Goal: Task Accomplishment & Management: Manage account settings

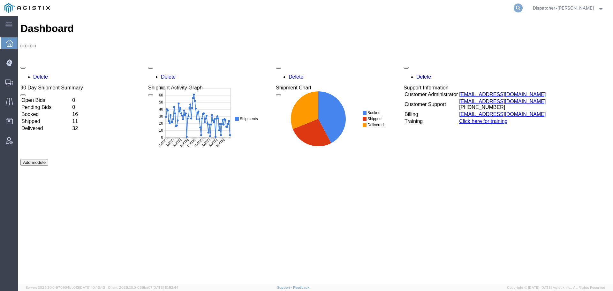
click at [518, 7] on icon at bounding box center [518, 8] width 9 height 9
paste input "56469107"
type input "56469107"
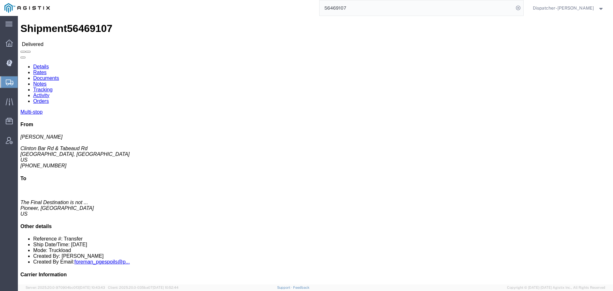
click link "Documents"
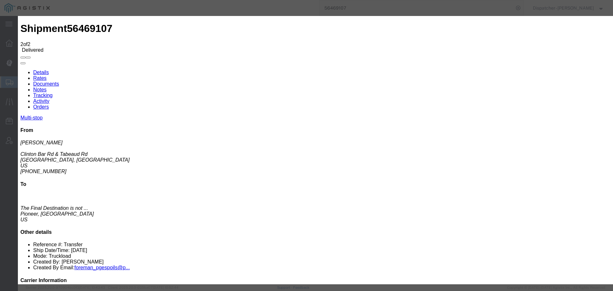
type input "C:\fakepath\56469107trktag.pdf"
select select
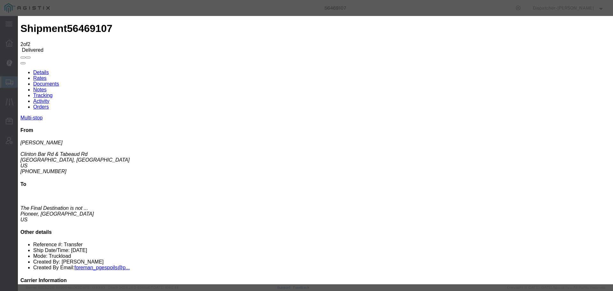
select select
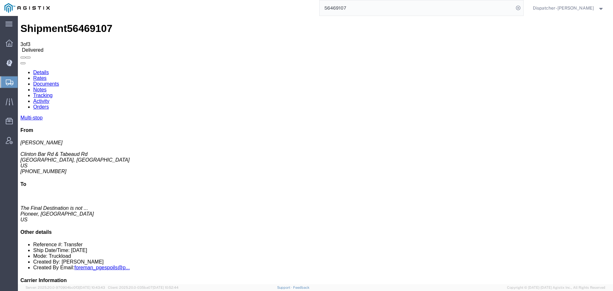
checkbox input "true"
